Goal: Use online tool/utility: Utilize a website feature to perform a specific function

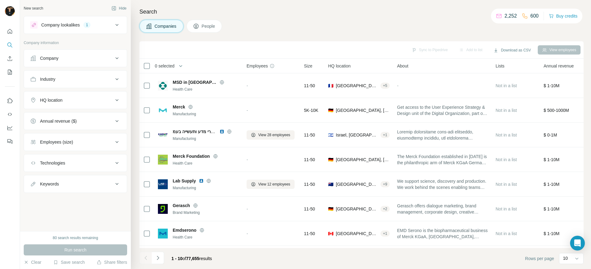
click at [116, 23] on icon at bounding box center [116, 24] width 7 height 7
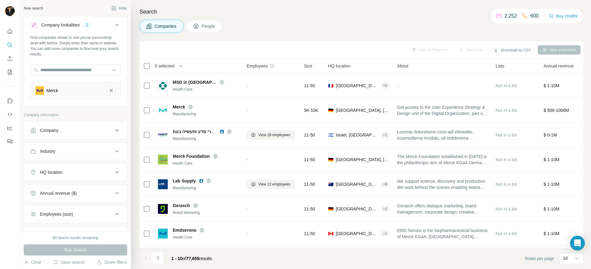
click at [112, 91] on icon "Merck-remove-button" at bounding box center [111, 90] width 3 height 3
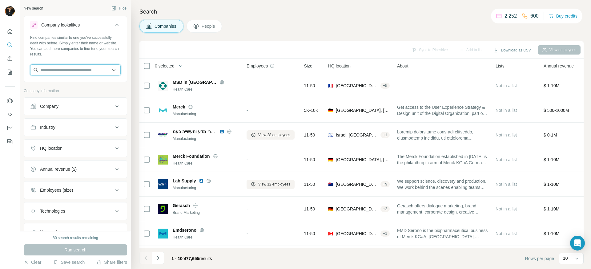
click at [89, 72] on input "text" at bounding box center [75, 69] width 91 height 11
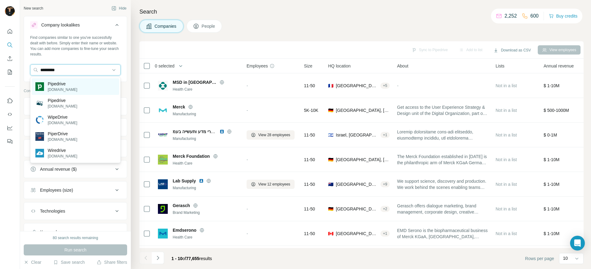
type input "*********"
click at [66, 91] on p "[DOMAIN_NAME]" at bounding box center [63, 90] width 30 height 6
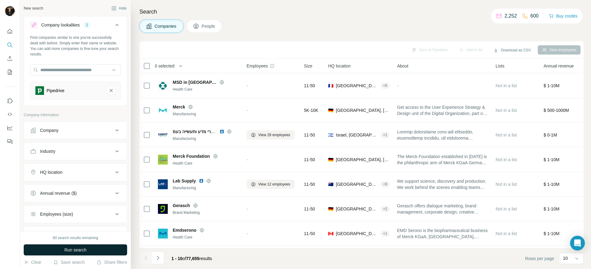
click at [60, 250] on button "Run search" at bounding box center [76, 249] width 104 height 11
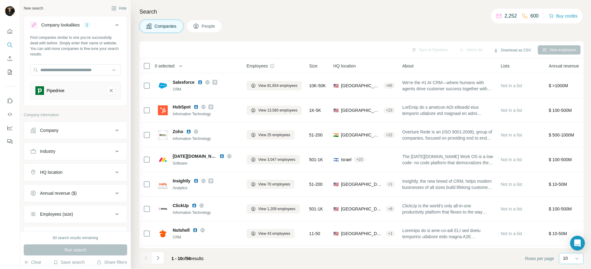
click at [568, 259] on div "10" at bounding box center [570, 258] width 15 height 6
click at [566, 222] on p "40" at bounding box center [567, 222] width 5 height 6
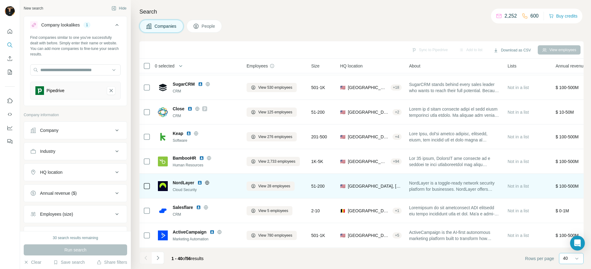
scroll to position [196, 0]
